Goal: Task Accomplishment & Management: Use online tool/utility

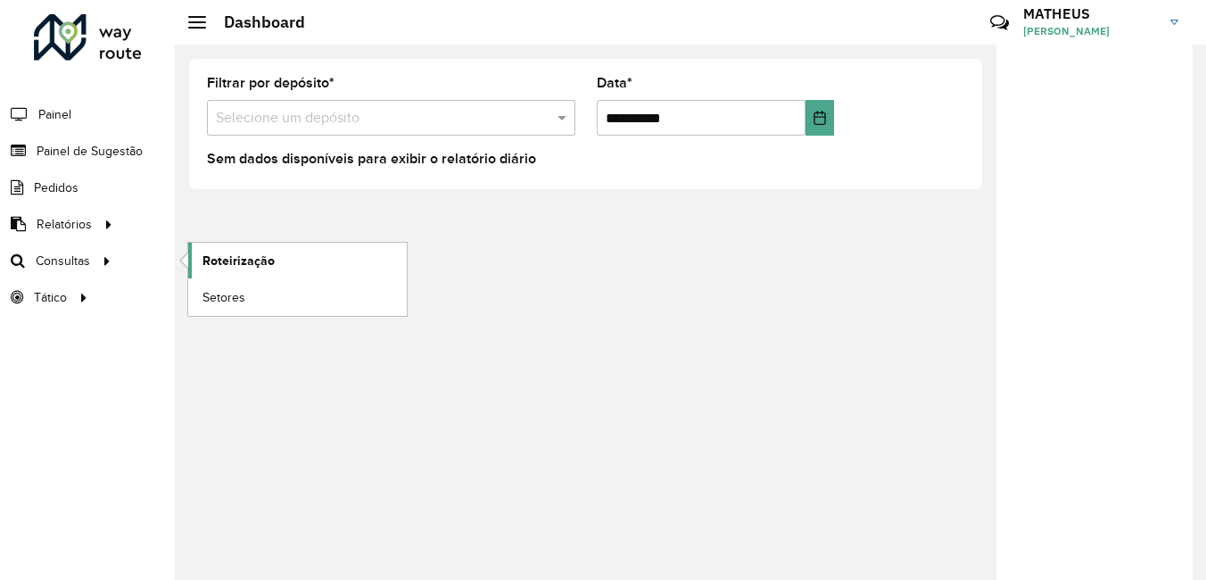
click at [326, 260] on link "Roteirização" at bounding box center [297, 261] width 219 height 36
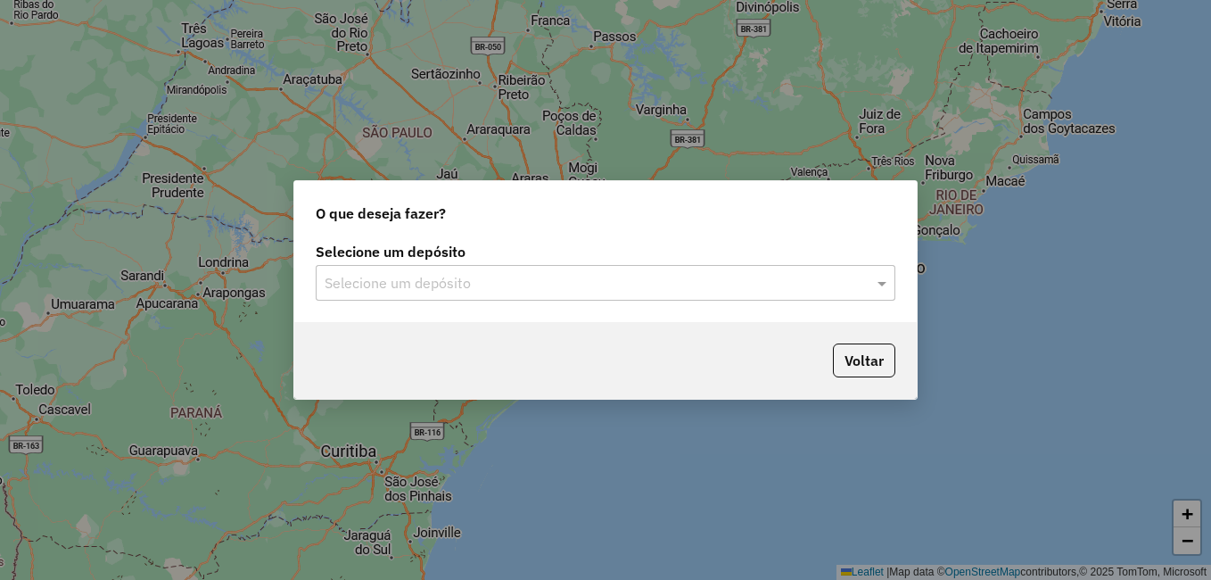
click at [586, 271] on div "Selecione um depósito" at bounding box center [606, 283] width 580 height 36
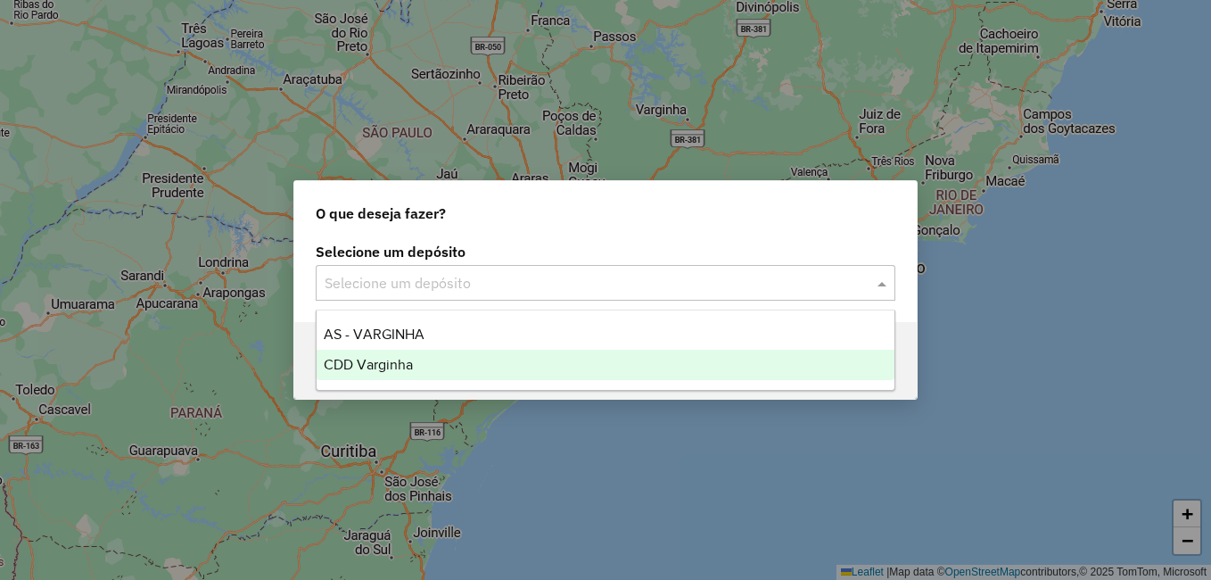
click at [500, 364] on div "CDD Varginha" at bounding box center [606, 365] width 578 height 30
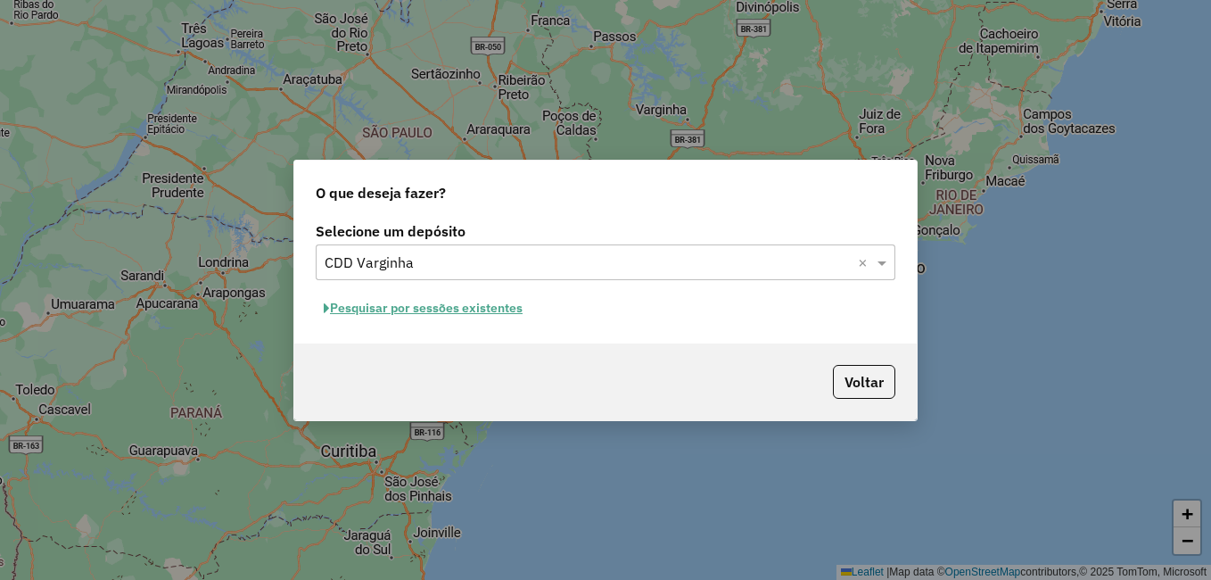
click at [415, 311] on button "Pesquisar por sessões existentes" at bounding box center [423, 308] width 215 height 28
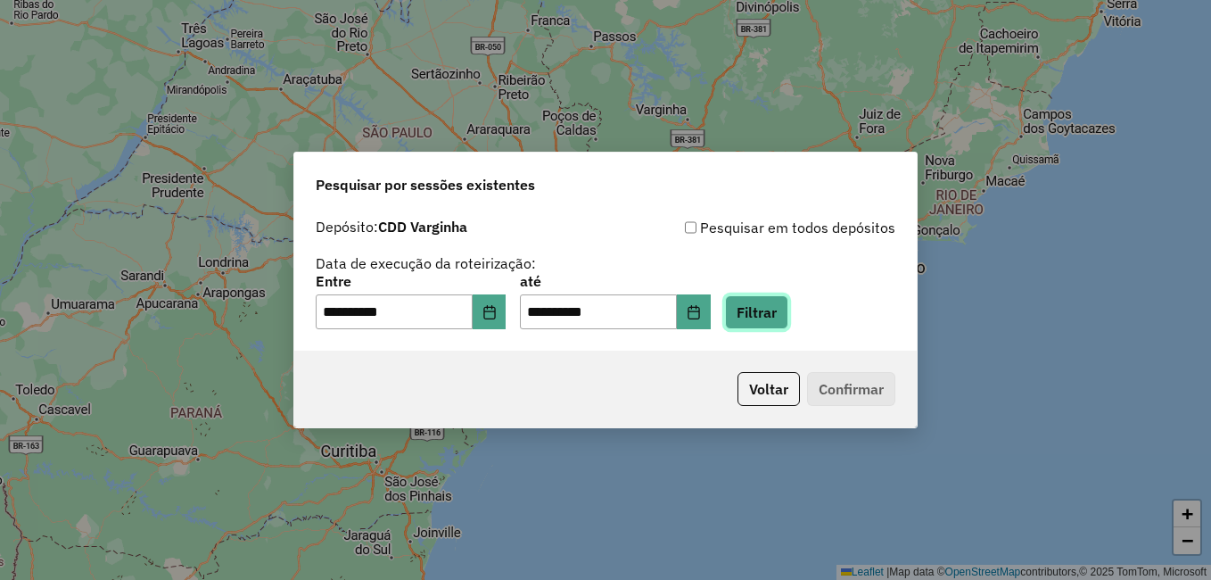
click at [760, 313] on button "Filtrar" at bounding box center [756, 312] width 63 height 34
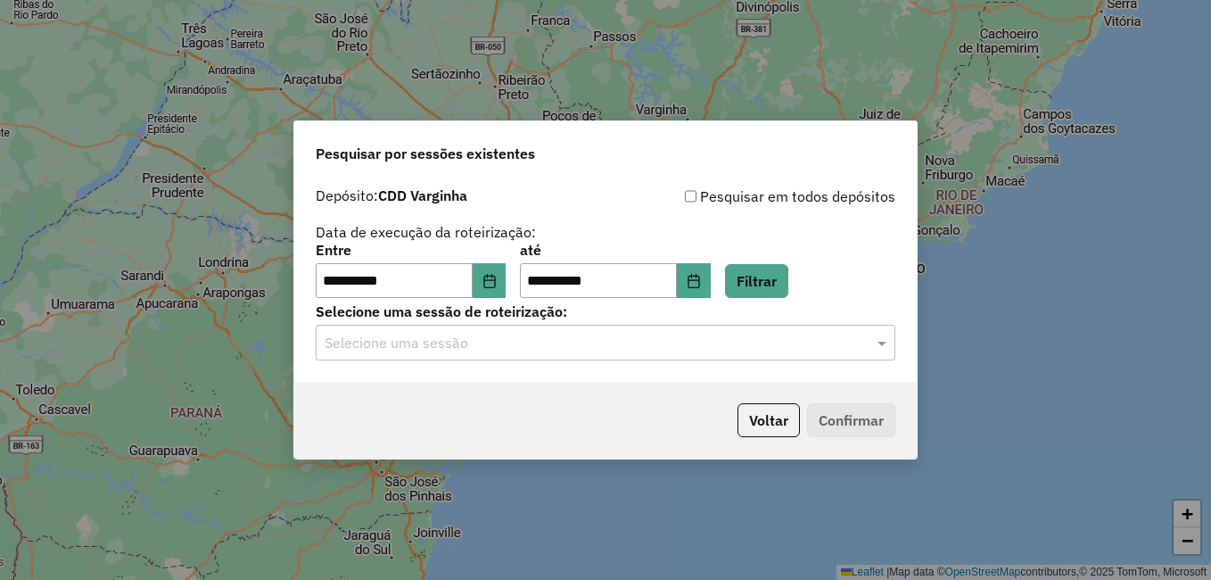
click at [404, 342] on input "text" at bounding box center [588, 343] width 526 height 21
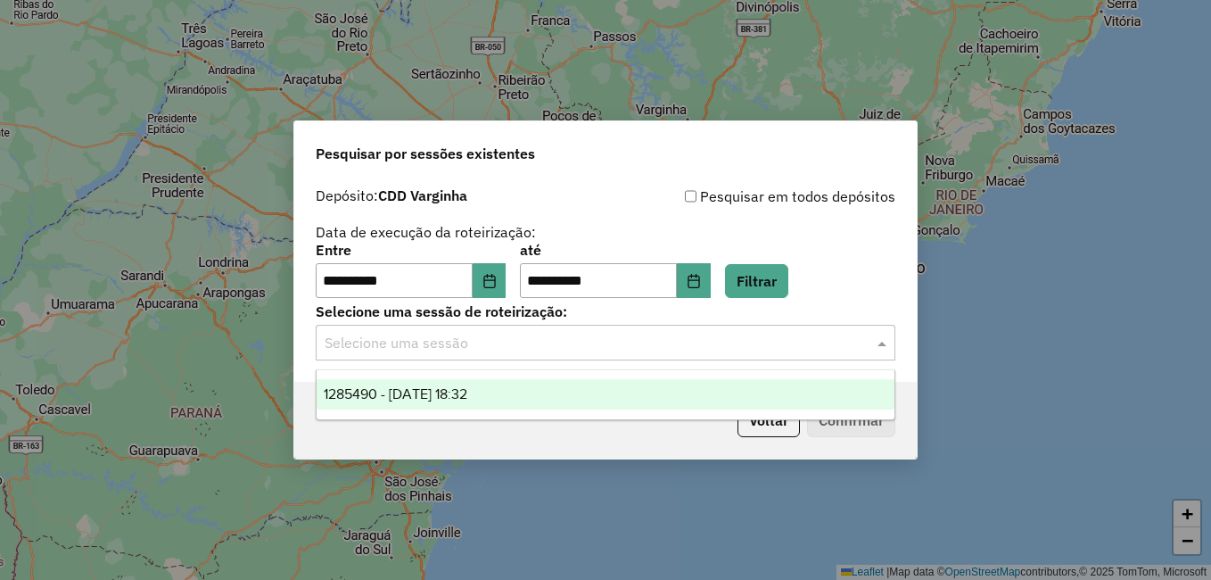
click at [387, 383] on div "1285490 - 30/09/2025 18:32" at bounding box center [606, 394] width 578 height 30
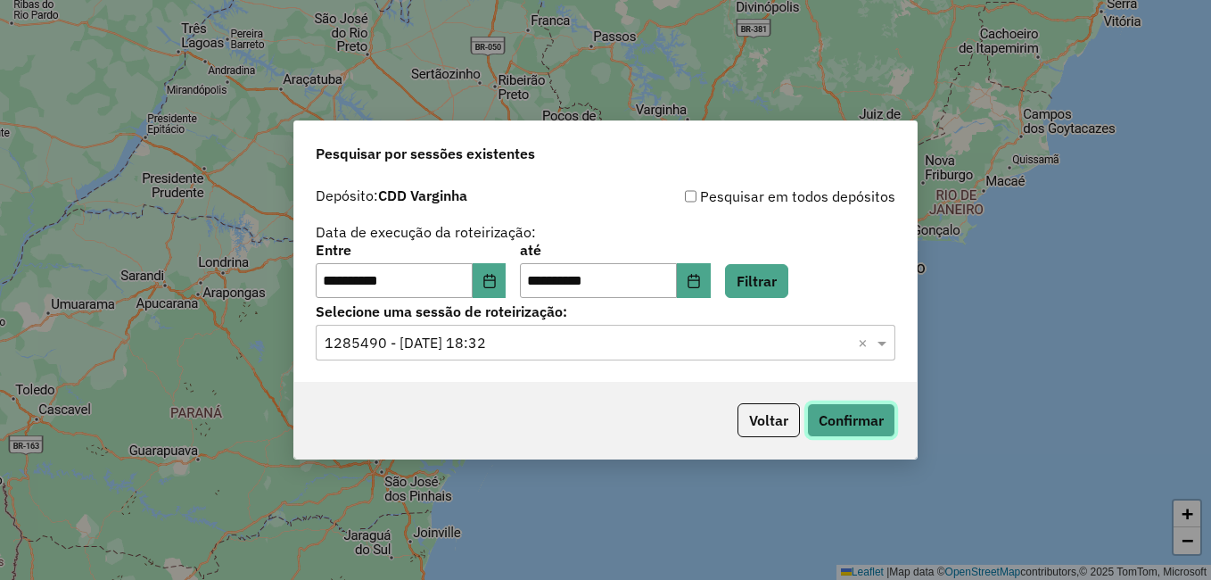
click at [864, 412] on button "Confirmar" at bounding box center [851, 420] width 88 height 34
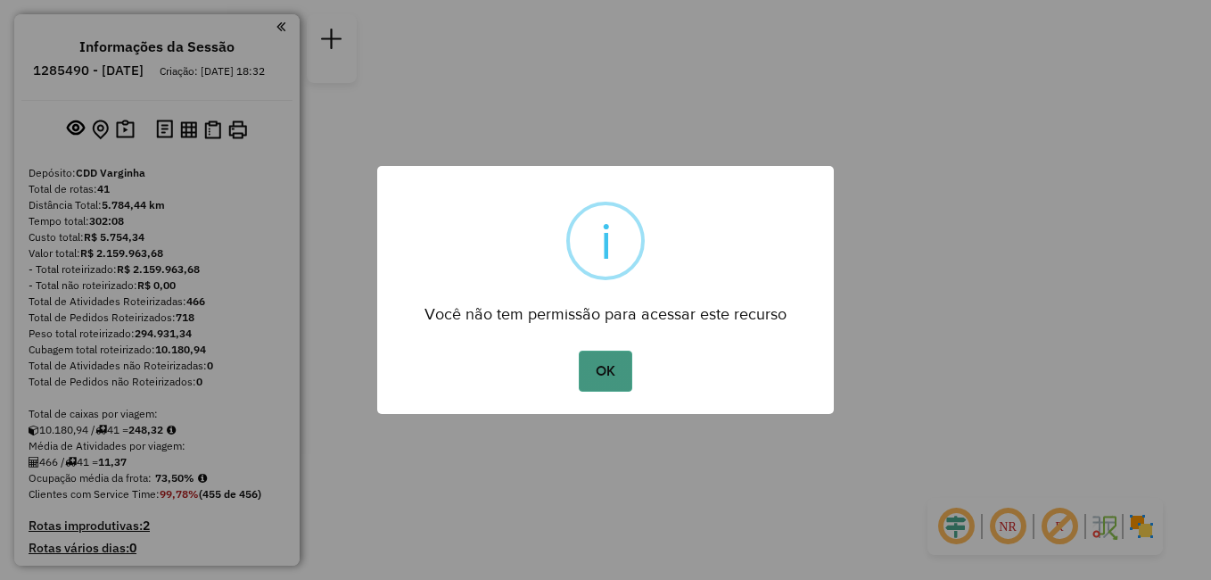
click at [612, 365] on button "OK" at bounding box center [605, 371] width 53 height 41
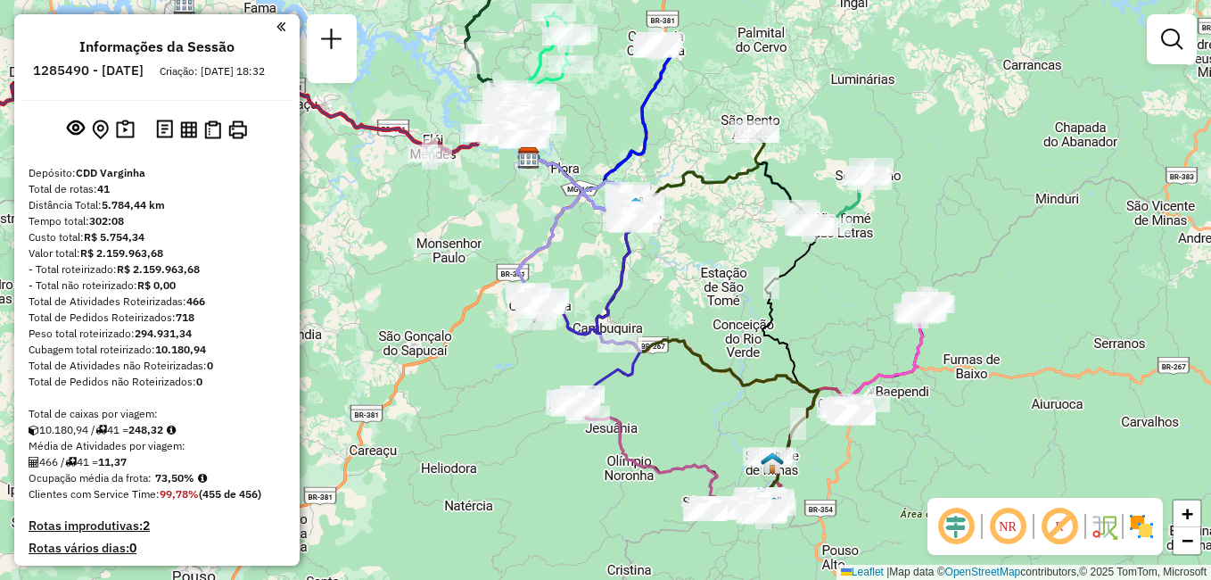
drag, startPoint x: 1076, startPoint y: 301, endPoint x: 999, endPoint y: 169, distance: 152.7
click at [999, 169] on div "Janela de atendimento Grade de atendimento Capacidade Transportadoras Veículos …" at bounding box center [605, 290] width 1211 height 580
click at [200, 308] on strong "466" at bounding box center [195, 300] width 19 height 13
drag, startPoint x: 200, startPoint y: 316, endPoint x: 171, endPoint y: 318, distance: 28.7
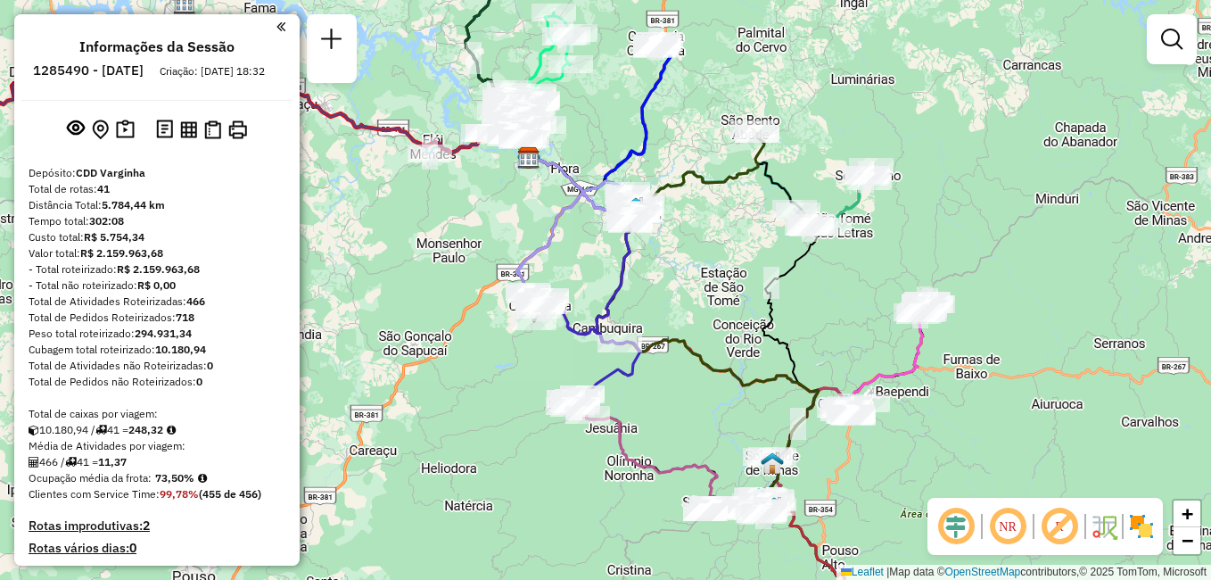
click at [171, 309] on div "Total de Atividades Roteirizadas: 466" at bounding box center [157, 301] width 257 height 16
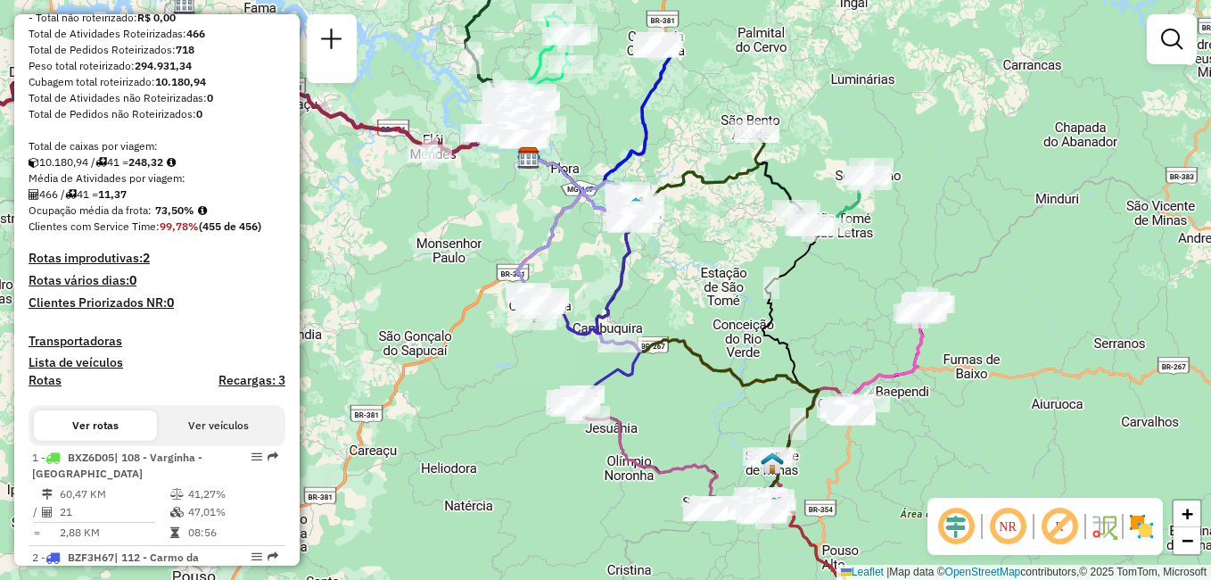
scroll to position [89, 0]
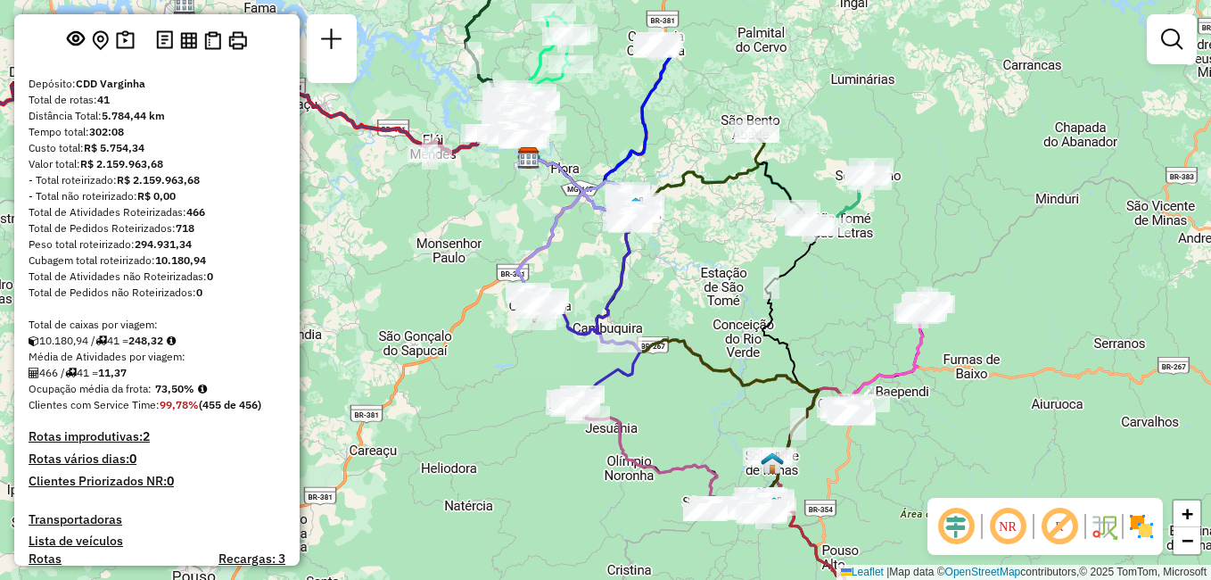
click at [205, 219] on strong "466" at bounding box center [195, 211] width 19 height 13
click at [197, 219] on strong "466" at bounding box center [195, 211] width 19 height 13
drag, startPoint x: 197, startPoint y: 227, endPoint x: 207, endPoint y: 228, distance: 9.9
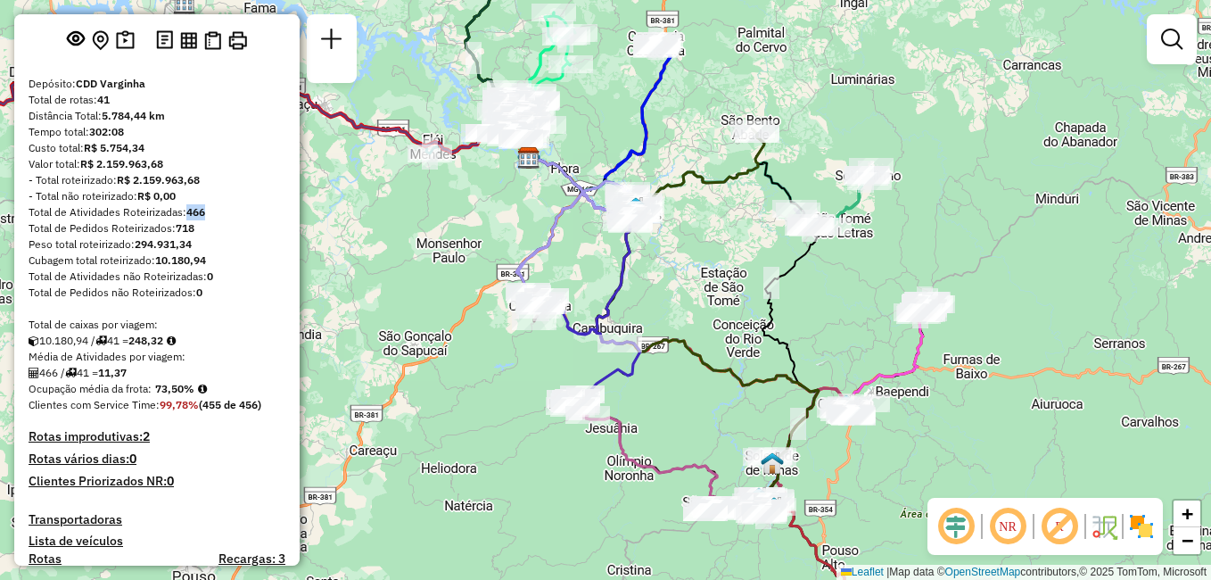
click at [207, 220] on div "Total de Atividades Roteirizadas: 466" at bounding box center [157, 212] width 257 height 16
